Goal: Find specific page/section: Find specific page/section

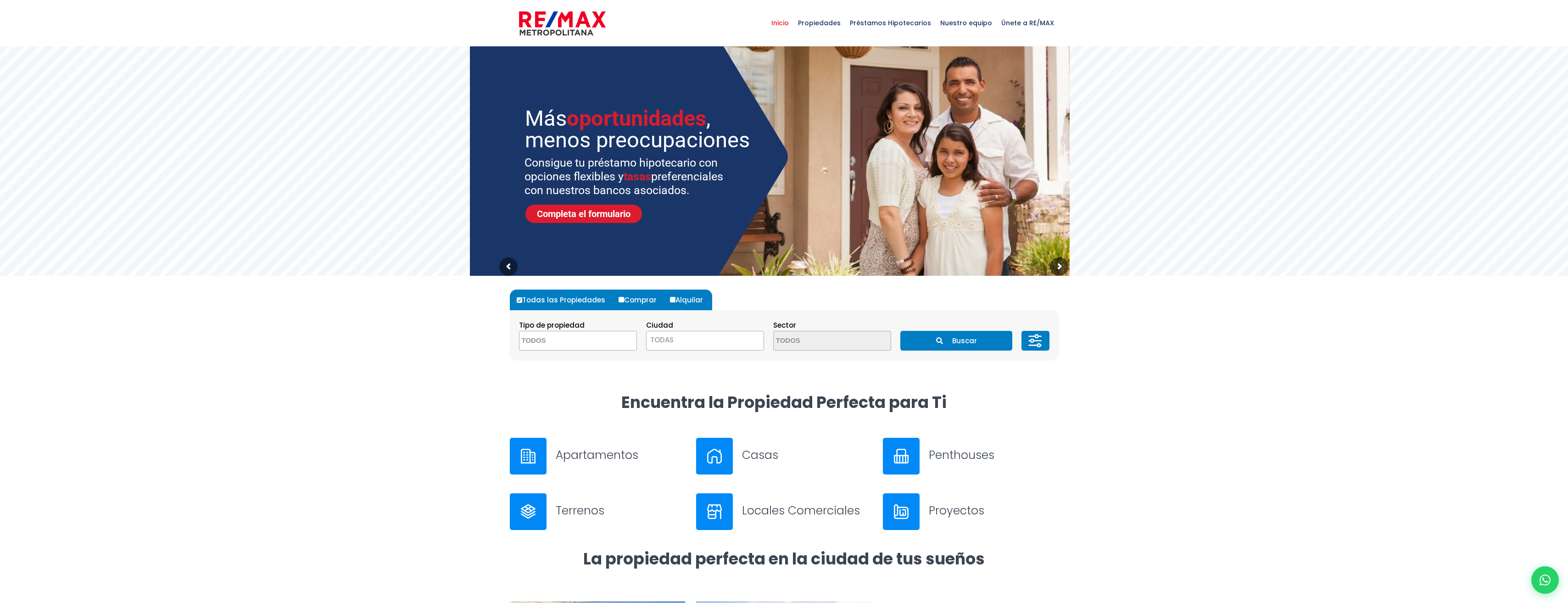
scroll to position [46, 0]
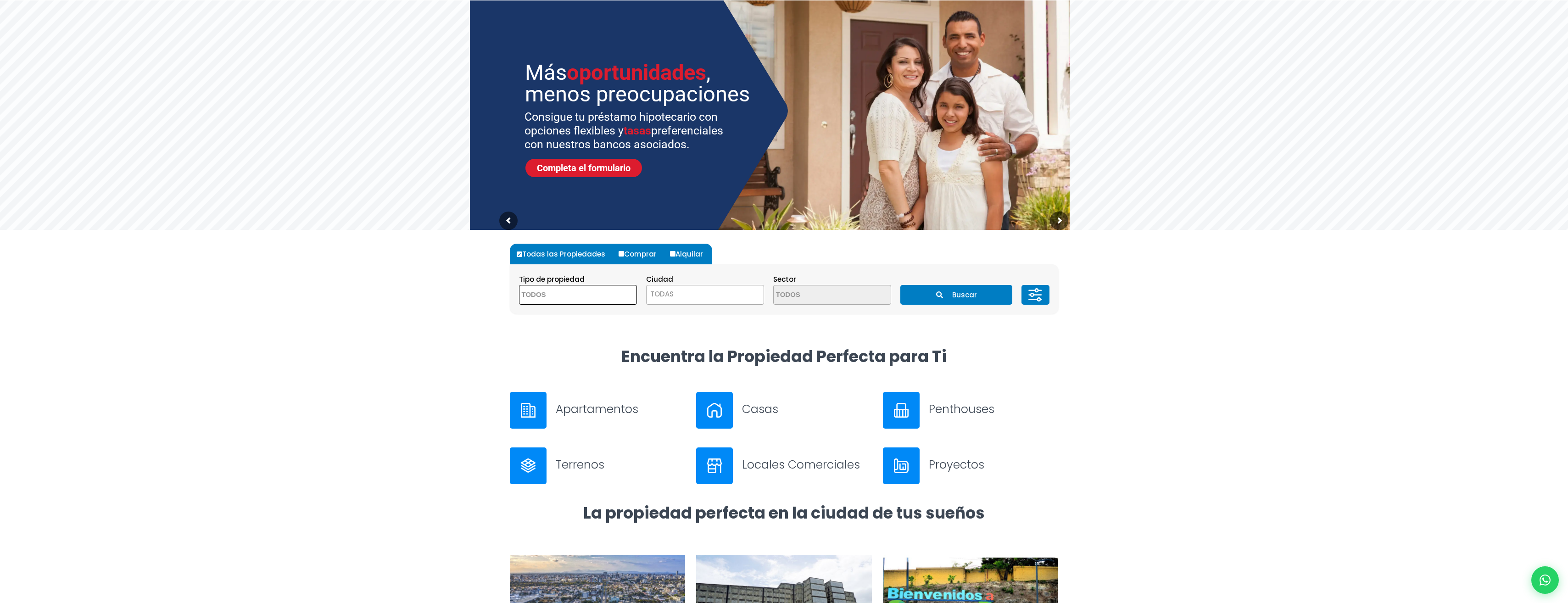
click at [569, 292] on textarea "Search" at bounding box center [564, 295] width 89 height 20
click at [581, 313] on li "APARTAMENTO" at bounding box center [578, 313] width 117 height 17
select select "apartment"
click at [698, 285] on div "Ciudad TODAS [PERSON_NAME][GEOGRAPHIC_DATA][DATE][PERSON_NAME][DATE] ESTE [GEOG…" at bounding box center [704, 289] width 118 height 31
click at [698, 285] on span "TODAS" at bounding box center [704, 294] width 118 height 20
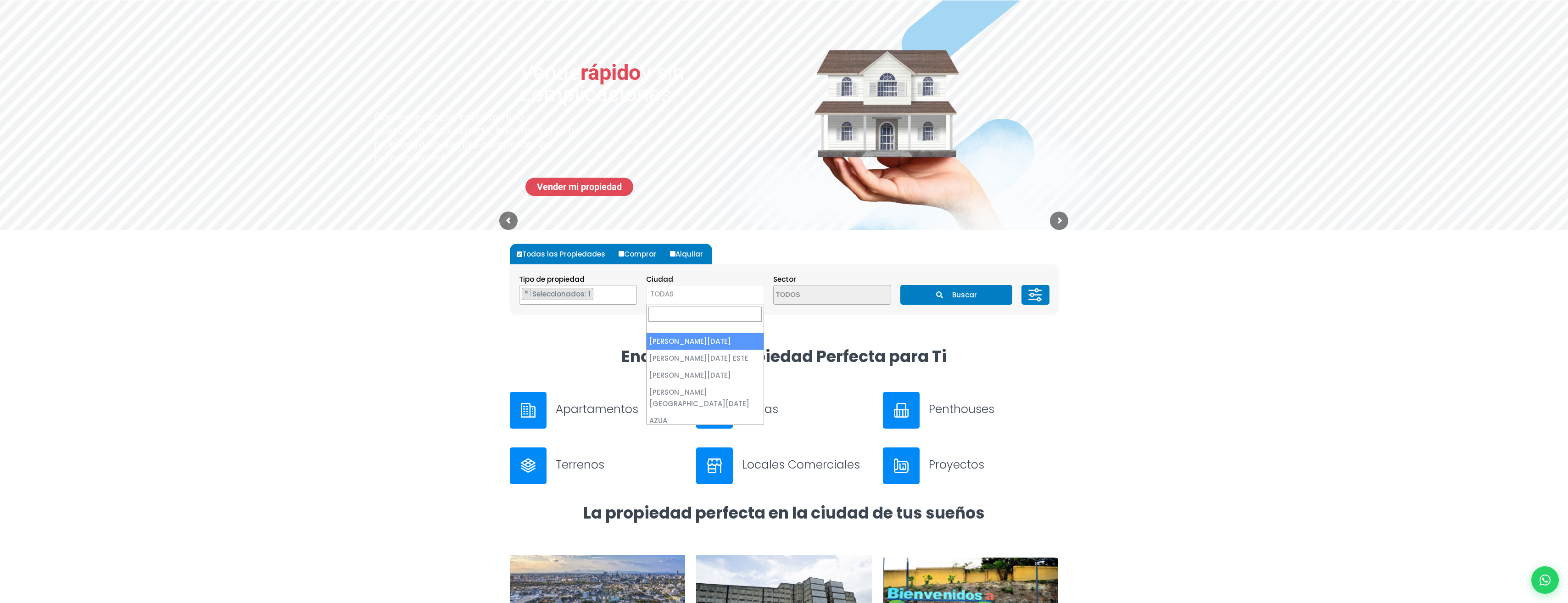
select select "1"
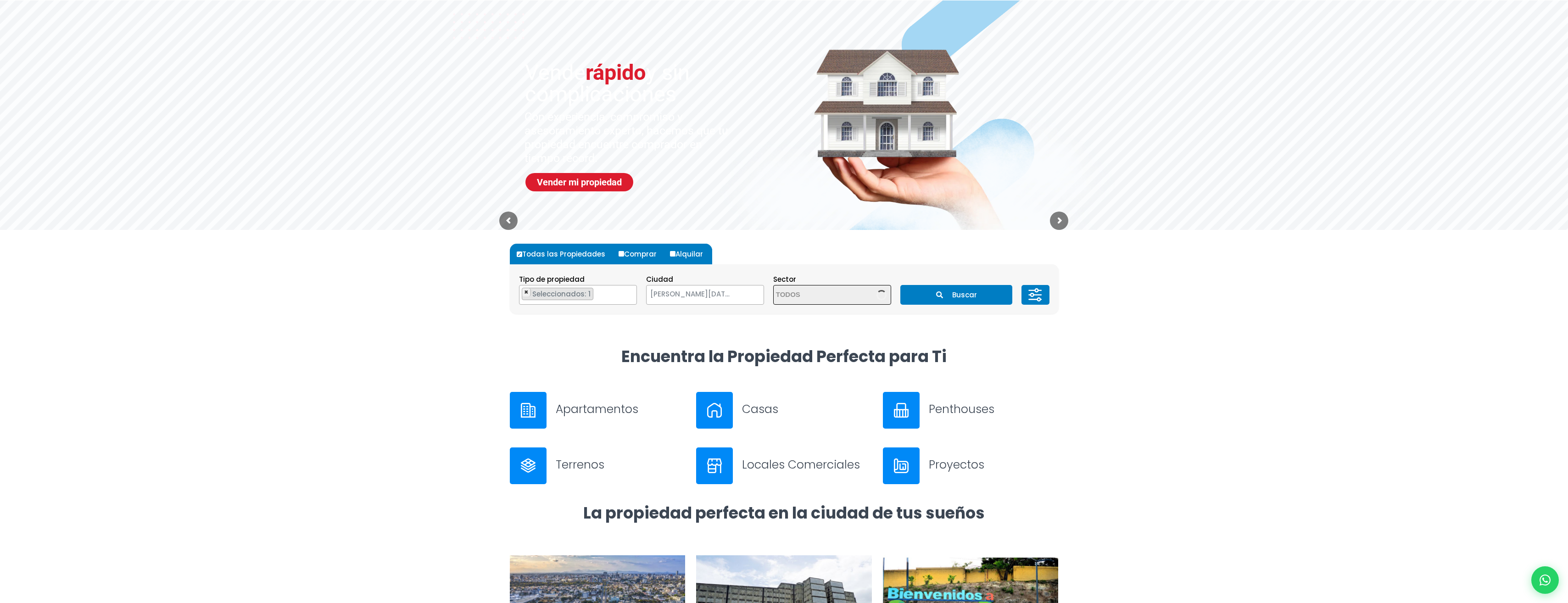
click at [525, 292] on span "× × Seleccionados: 1" at bounding box center [578, 294] width 118 height 20
click at [525, 294] on span "×" at bounding box center [526, 292] width 4 height 8
select select
click at [678, 292] on span "[PERSON_NAME][DATE]" at bounding box center [693, 294] width 94 height 13
click at [731, 297] on span "[PERSON_NAME][DATE]" at bounding box center [693, 294] width 94 height 13
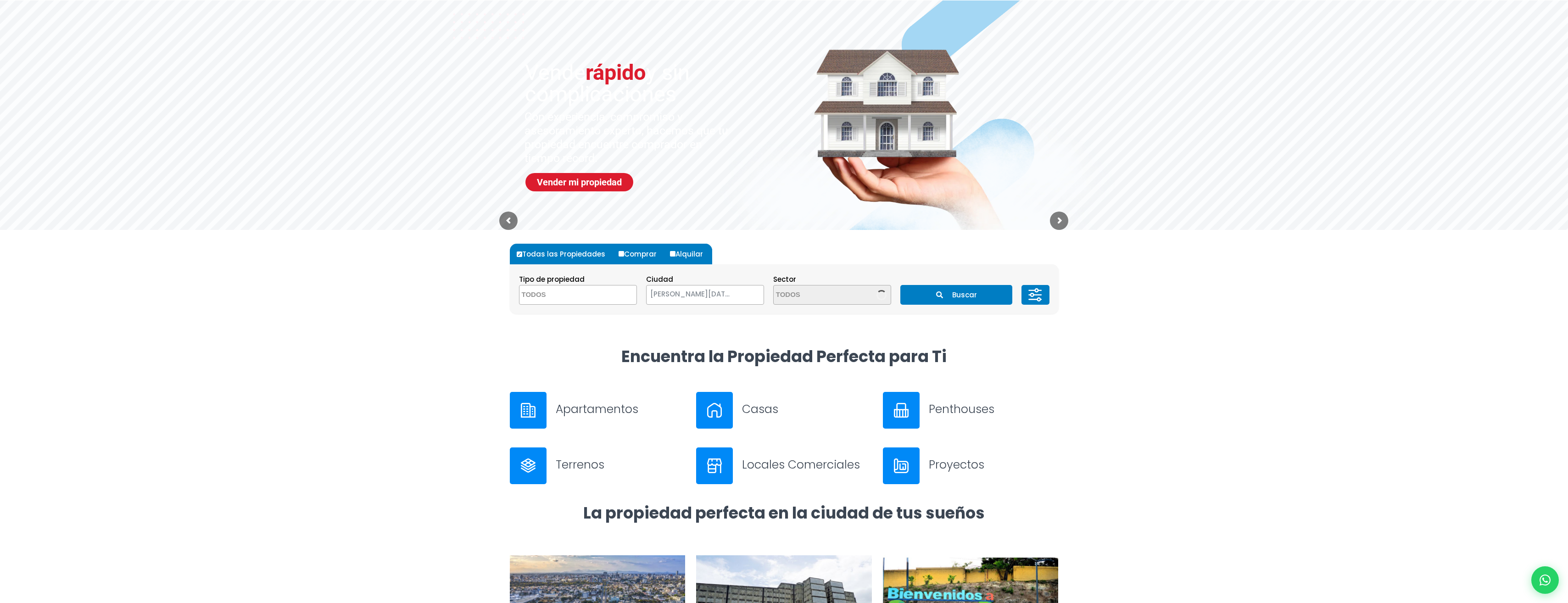
click at [728, 293] on span "[PERSON_NAME][DATE]" at bounding box center [693, 294] width 94 height 13
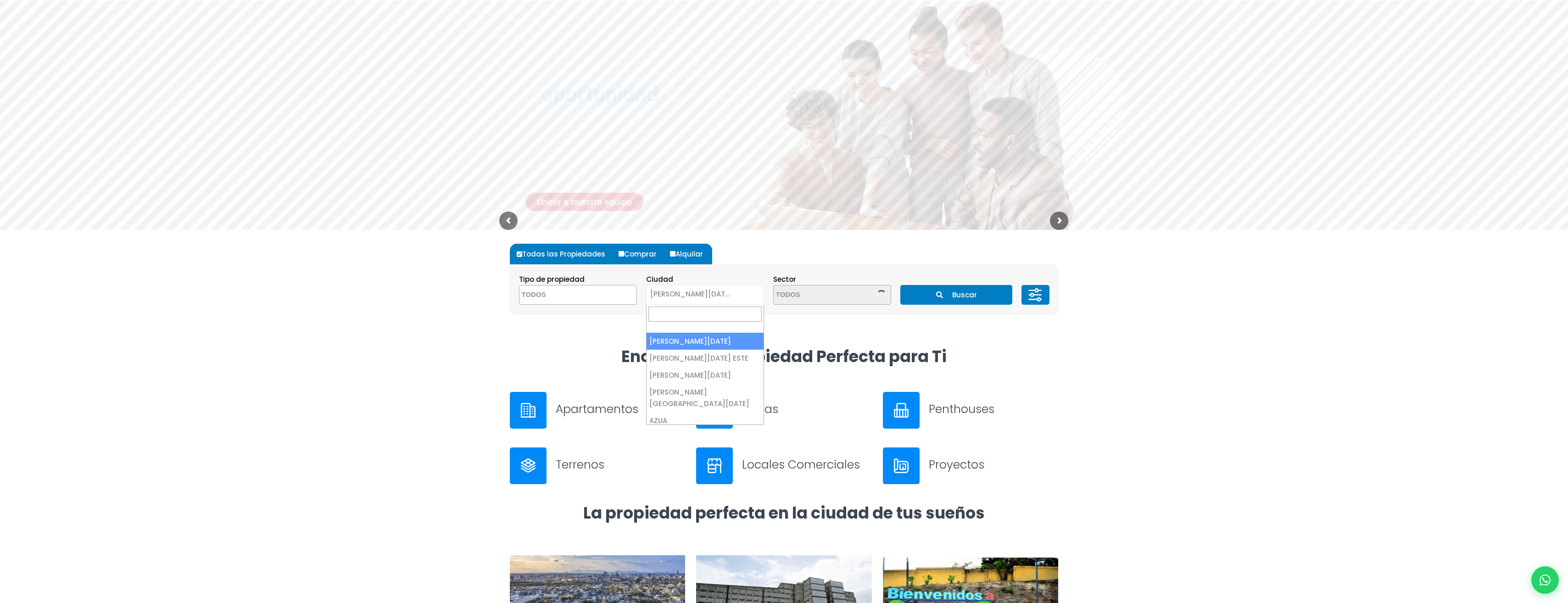
click at [728, 293] on span "[PERSON_NAME][DATE]" at bounding box center [693, 294] width 94 height 13
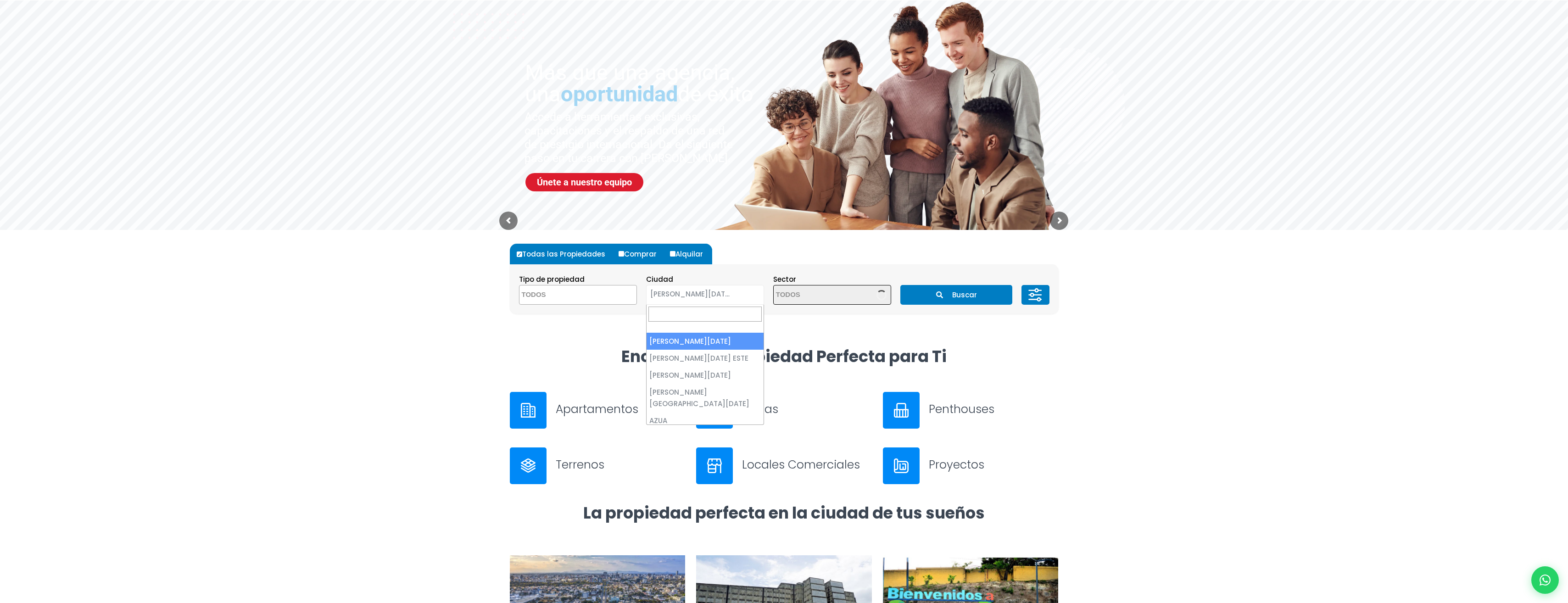
drag, startPoint x: 1125, startPoint y: 346, endPoint x: 1022, endPoint y: 322, distance: 105.8
click at [1125, 347] on div at bounding box center [784, 424] width 1568 height 157
